Goal: Find specific page/section: Find specific page/section

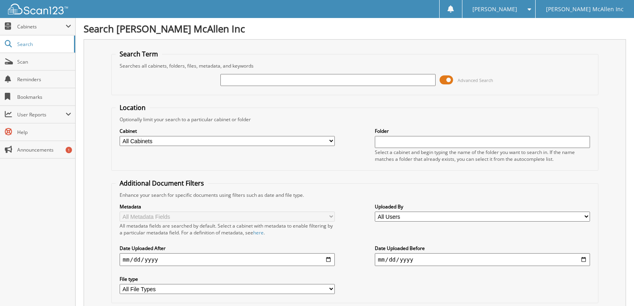
click at [374, 84] on input "text" at bounding box center [327, 80] width 215 height 12
type input "775582"
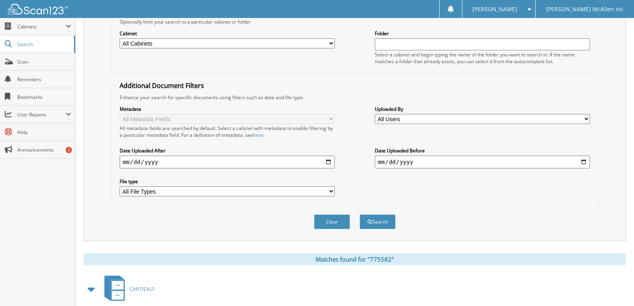
scroll to position [200, 0]
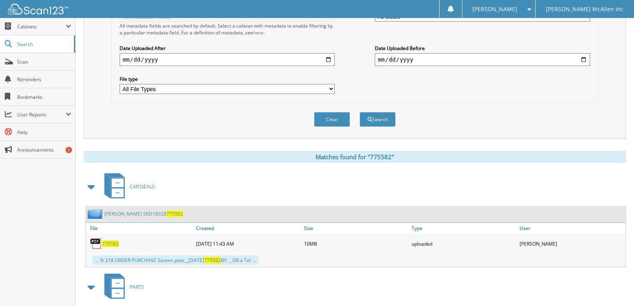
click at [111, 246] on span "775582" at bounding box center [110, 243] width 17 height 7
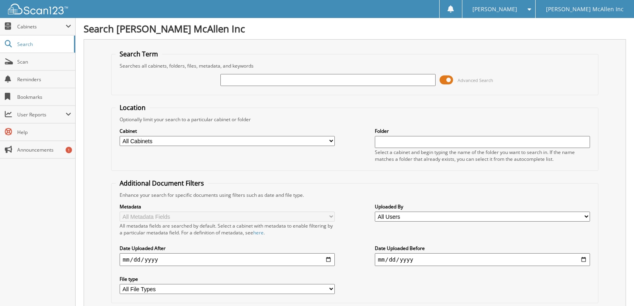
click at [298, 82] on input "text" at bounding box center [327, 80] width 215 height 12
type input "775677"
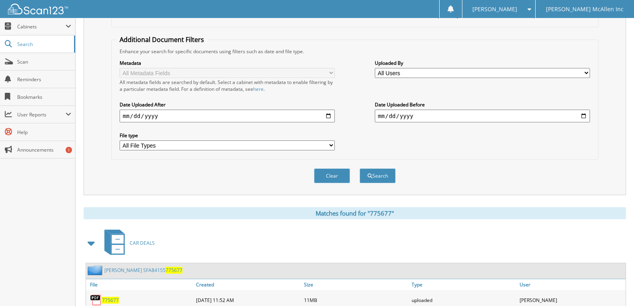
scroll to position [240, 0]
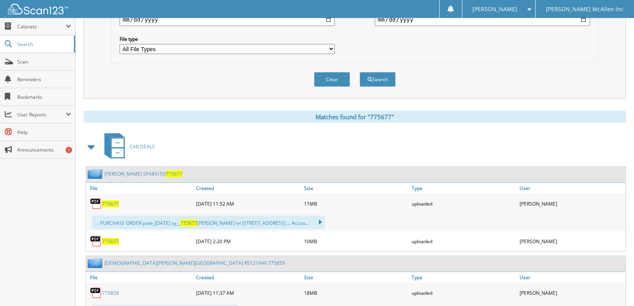
click at [114, 207] on span "775677" at bounding box center [110, 203] width 17 height 7
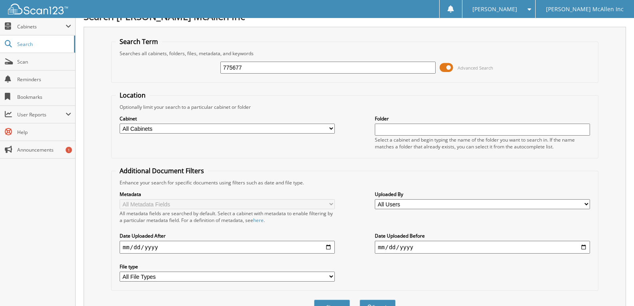
scroll to position [0, 0]
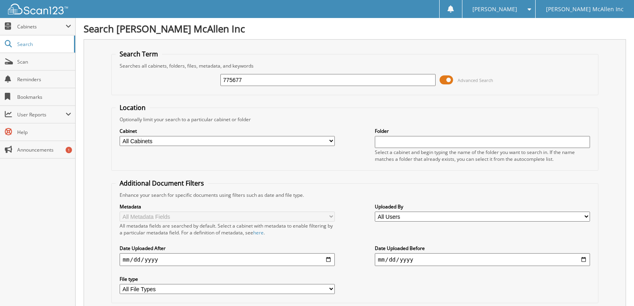
drag, startPoint x: 256, startPoint y: 81, endPoint x: -121, endPoint y: 14, distance: 382.3
click at [0, 14] on html "KORINNA B. Settings Logout Sames McAllen Inc Close Cabinets My Company" at bounding box center [317, 290] width 634 height 580
type input "776310"
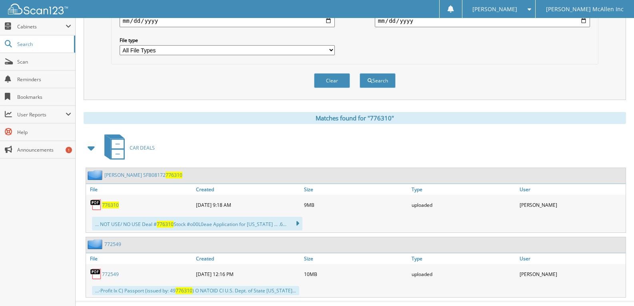
scroll to position [240, 0]
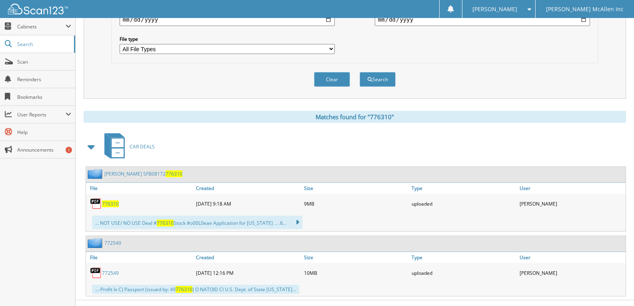
click at [115, 204] on span "776310" at bounding box center [110, 203] width 17 height 7
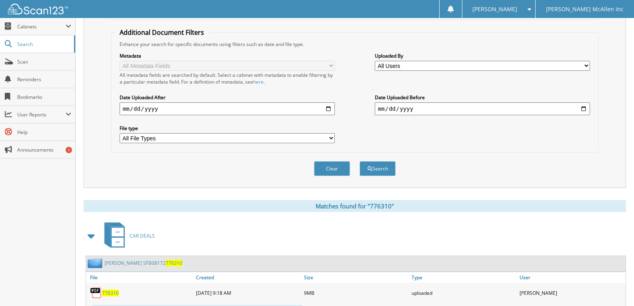
scroll to position [40, 0]
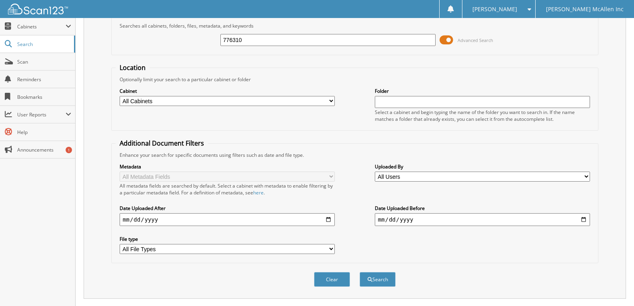
drag, startPoint x: 262, startPoint y: 38, endPoint x: -4, endPoint y: -7, distance: 268.9
click at [0, 0] on html "KORINNA B. Settings Logout Sames McAllen Inc Close Cabinets My Company" at bounding box center [317, 240] width 634 height 560
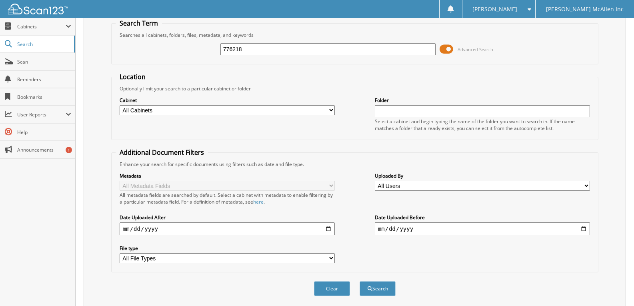
type input "776218"
click at [360, 281] on button "Search" at bounding box center [378, 288] width 36 height 15
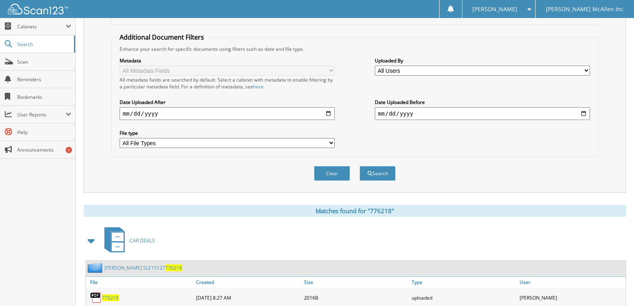
scroll to position [223, 0]
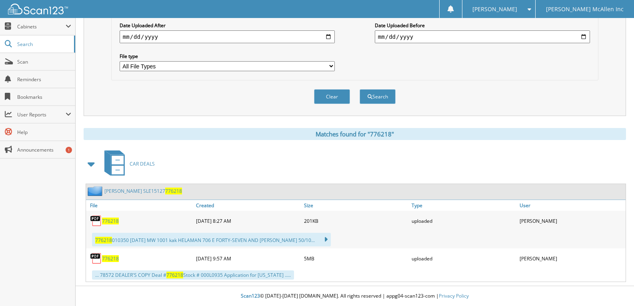
click at [112, 218] on span "776218" at bounding box center [110, 221] width 17 height 7
click at [111, 255] on link "776218" at bounding box center [110, 258] width 17 height 7
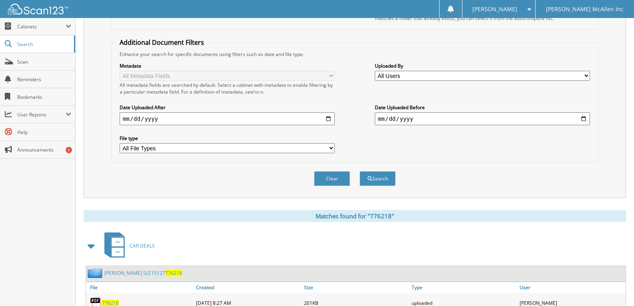
scroll to position [0, 0]
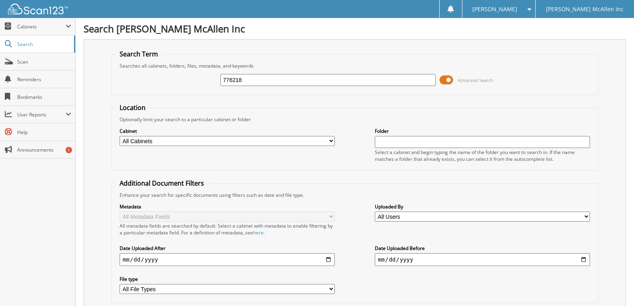
drag, startPoint x: 250, startPoint y: 83, endPoint x: 103, endPoint y: 80, distance: 146.4
click at [103, 80] on div "Search Term Searches all cabinets, folders, files, metadata, and keywords 77621…" at bounding box center [355, 189] width 542 height 300
paste input "[US_VEHICLE_IDENTIFICATION_NUMBER]"
type input "[US_VEHICLE_IDENTIFICATION_NUMBER]"
drag, startPoint x: 293, startPoint y: 82, endPoint x: 70, endPoint y: 60, distance: 223.8
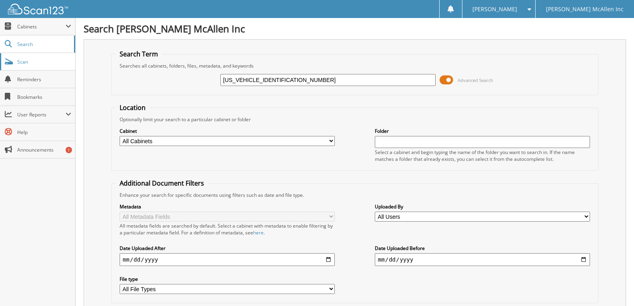
click at [77, 62] on div "Search [PERSON_NAME] McAllen Inc Search Term Searches all cabinets, folders, fi…" at bounding box center [355, 264] width 558 height 529
type input "776232"
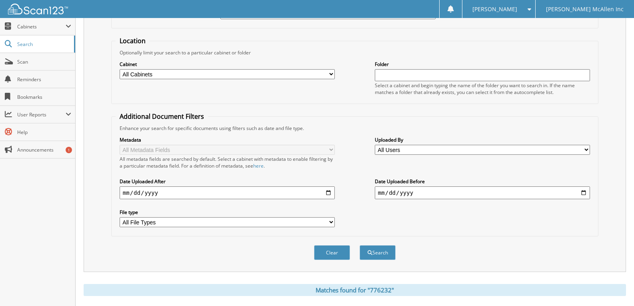
scroll to position [172, 0]
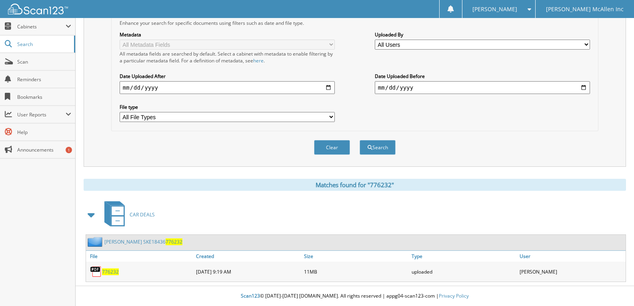
drag, startPoint x: 110, startPoint y: 273, endPoint x: 128, endPoint y: 244, distance: 33.2
click at [110, 272] on span "776232" at bounding box center [110, 271] width 17 height 7
